Goal: Find specific page/section: Find specific page/section

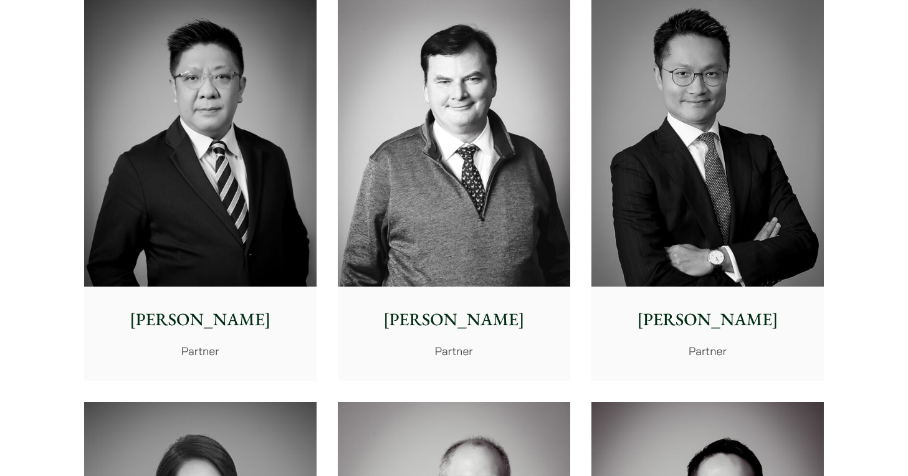
scroll to position [1175, 0]
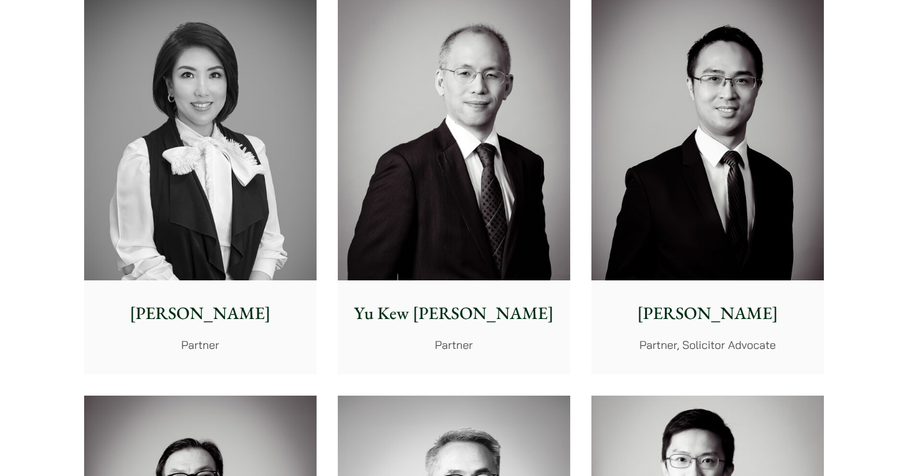
click at [217, 130] on img at bounding box center [200, 134] width 232 height 291
click at [146, 144] on img at bounding box center [200, 134] width 232 height 291
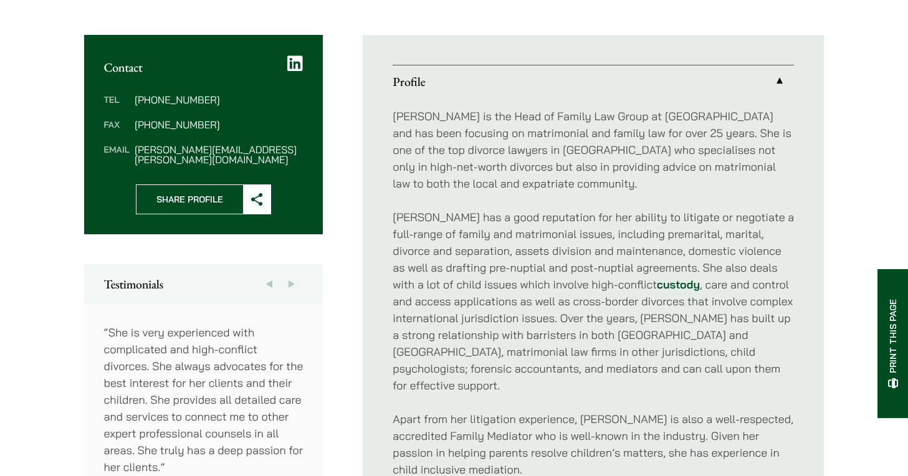
scroll to position [438, 0]
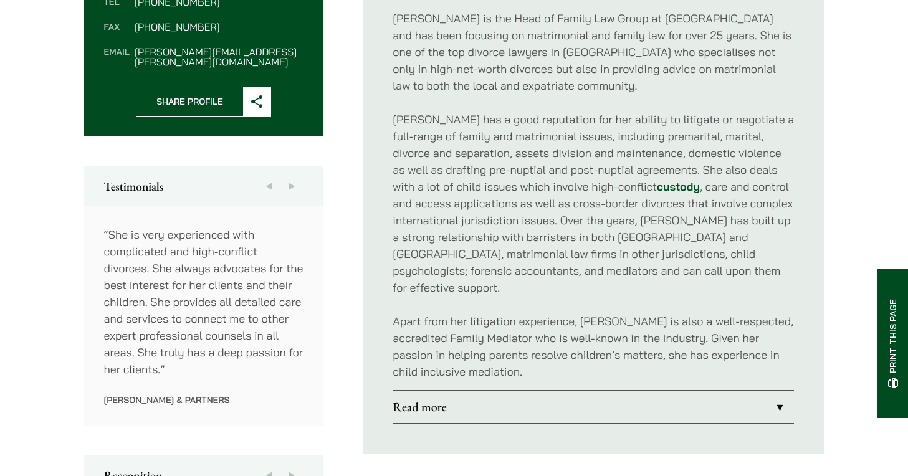
scroll to position [758, 0]
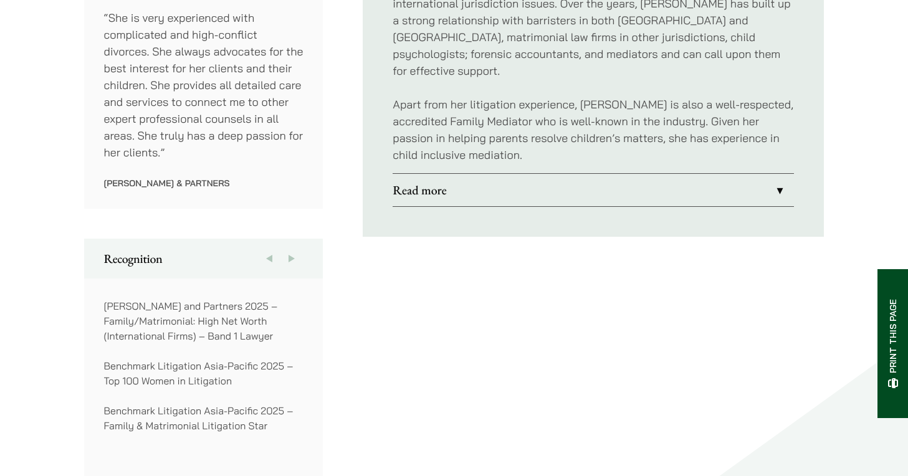
click at [432, 174] on link "Read more" at bounding box center [593, 190] width 401 height 32
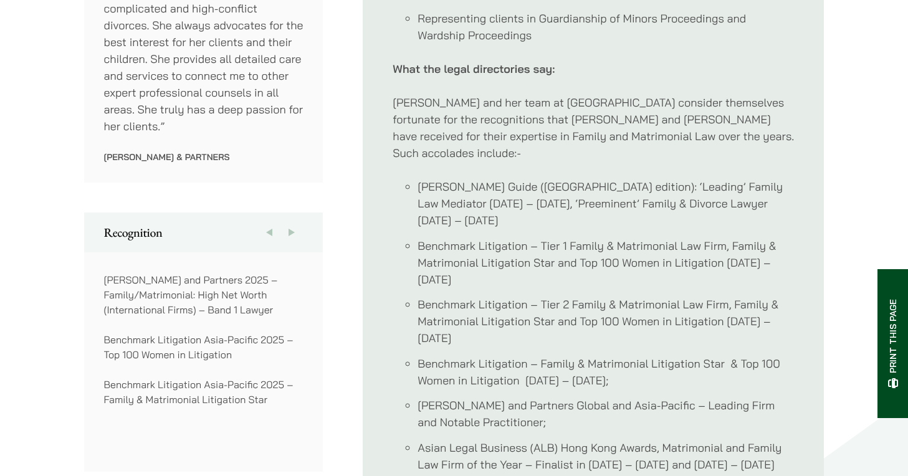
scroll to position [786, 0]
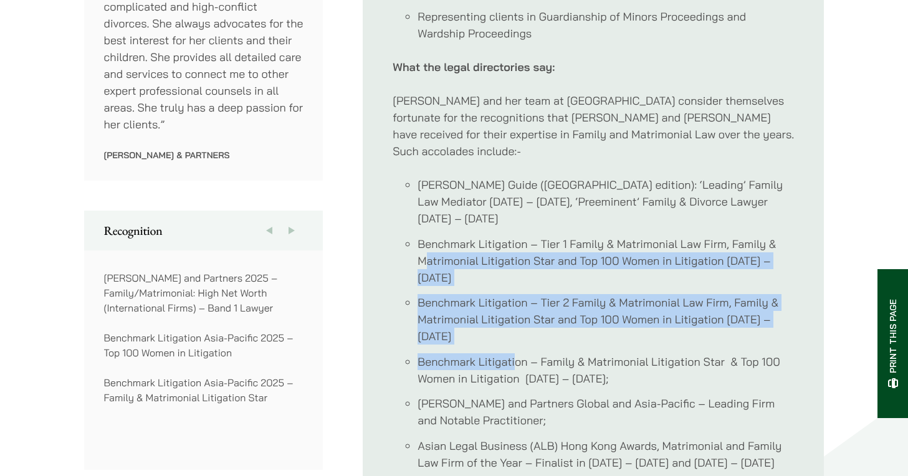
drag, startPoint x: 426, startPoint y: 226, endPoint x: 516, endPoint y: 287, distance: 109.1
click at [516, 287] on ul "Doyle’s Guide (Hong Kong edition): ‘Leading’ Family Law Mediator 2019 – 2024, ‘…" at bounding box center [593, 344] width 401 height 336
click at [516, 353] on li "Benchmark Litigation – Family & Matrimonial Litigation Star & Top 100 Women in …" at bounding box center [606, 370] width 376 height 34
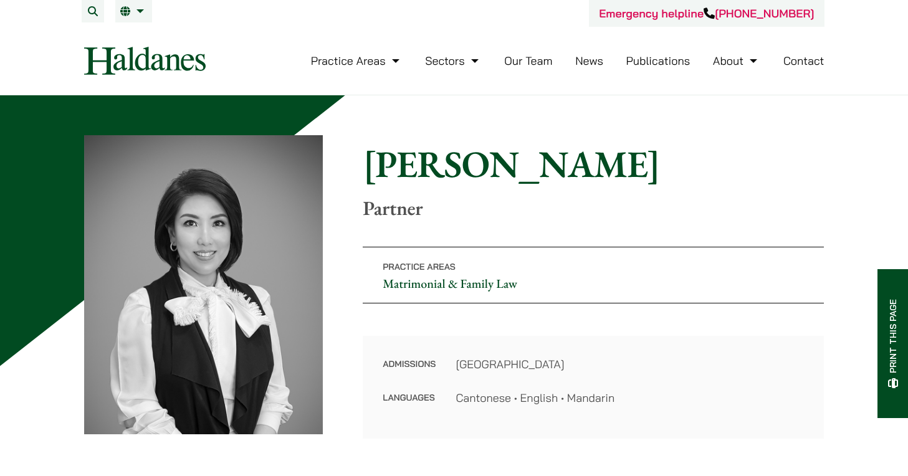
scroll to position [0, 0]
click at [512, 67] on link "Our Team" at bounding box center [528, 61] width 48 height 14
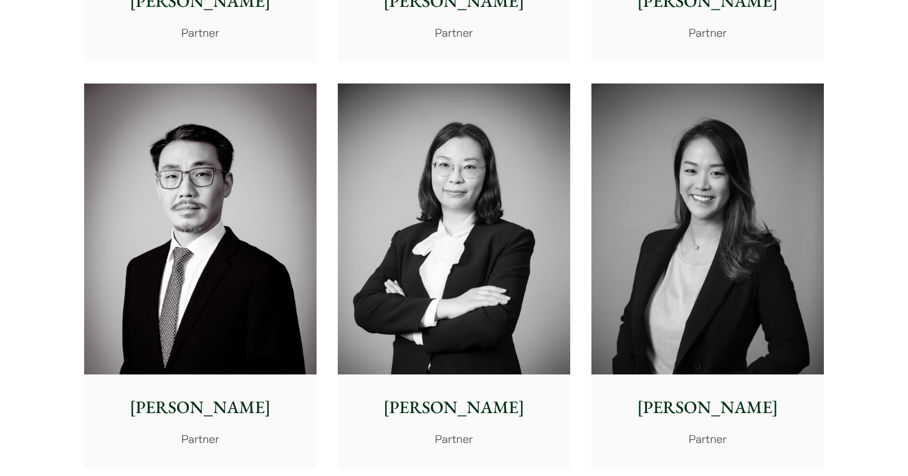
scroll to position [1911, 0]
